Goal: Book appointment/travel/reservation

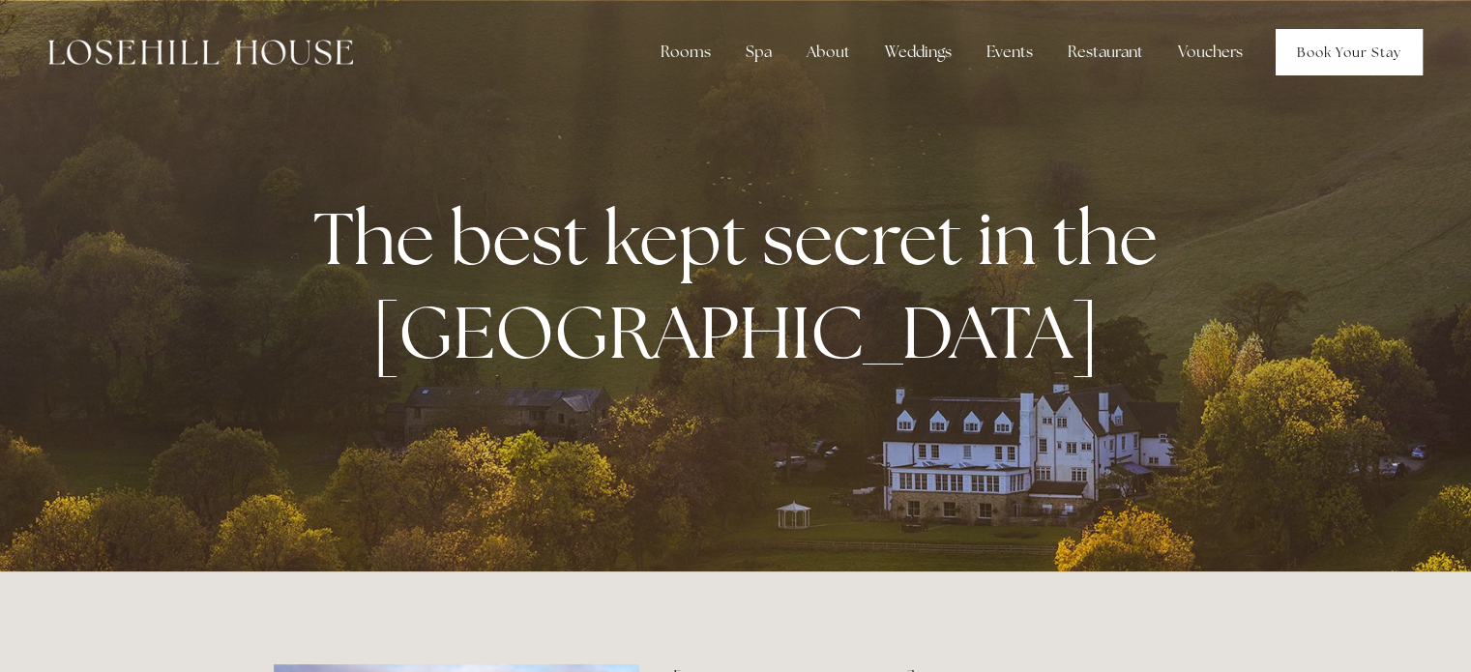
click at [1366, 57] on link "Book Your Stay" at bounding box center [1349, 52] width 147 height 46
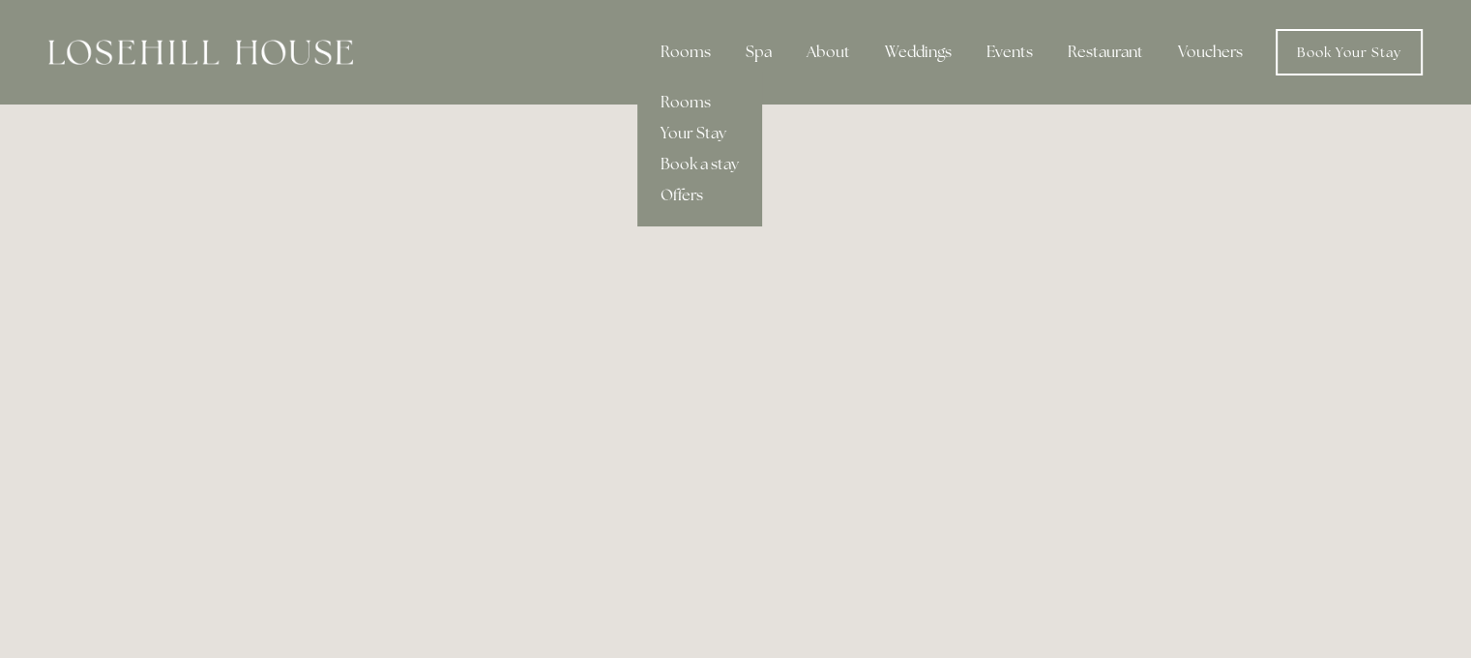
click at [694, 200] on link "Offers" at bounding box center [700, 195] width 125 height 31
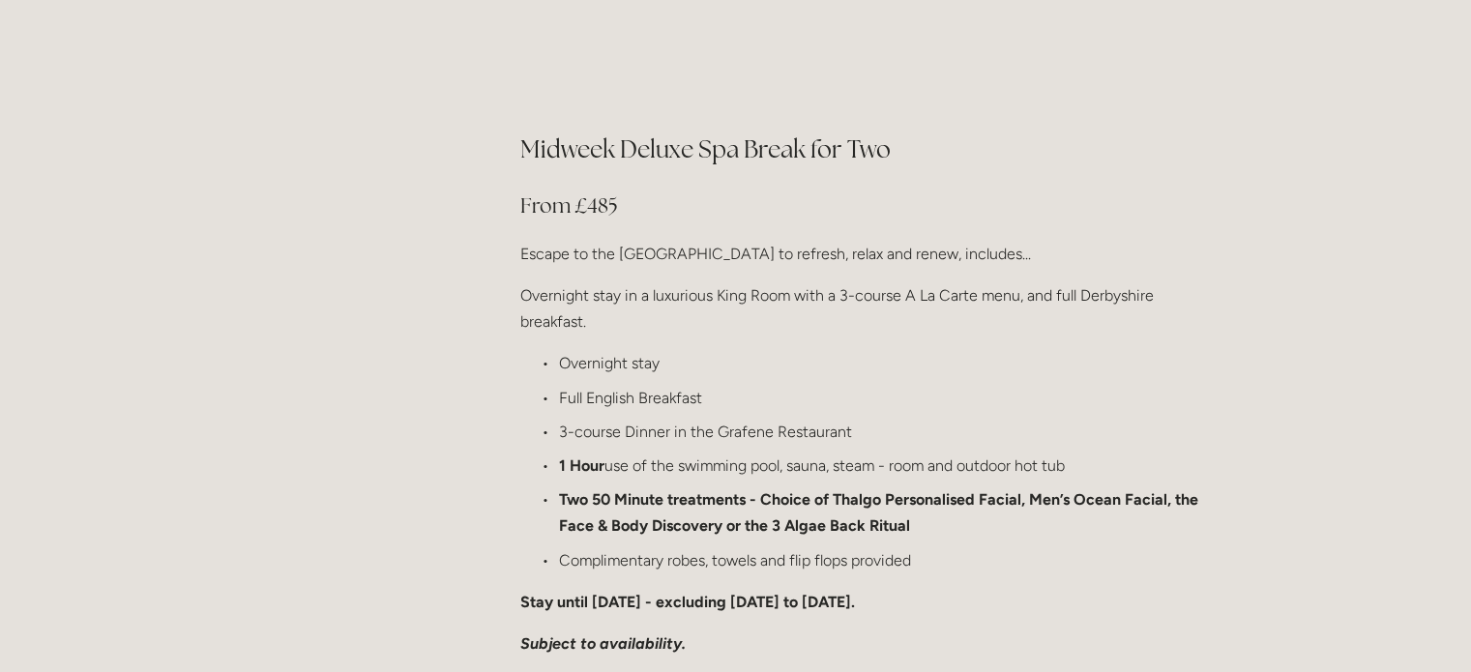
scroll to position [2206, 0]
